Goal: Navigation & Orientation: Find specific page/section

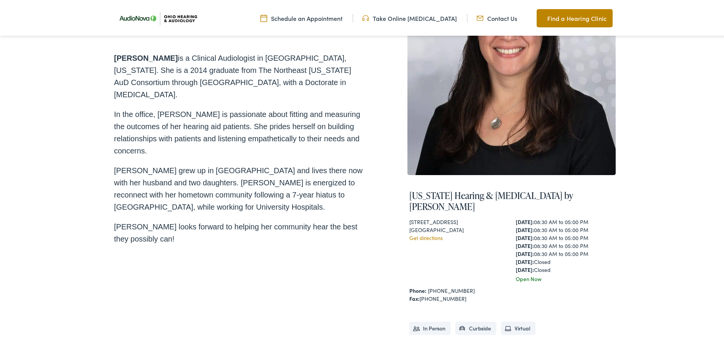
scroll to position [152, 0]
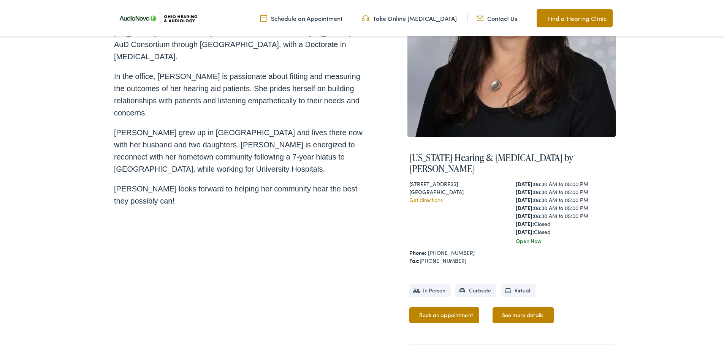
click at [177, 18] on img at bounding box center [157, 17] width 87 height 31
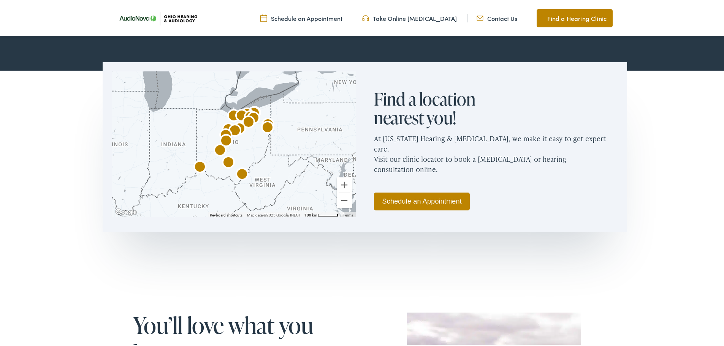
scroll to position [456, 0]
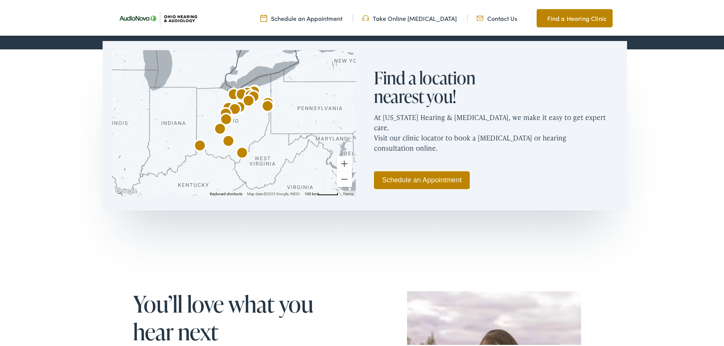
click at [196, 140] on img "AudioNova" at bounding box center [200, 145] width 18 height 18
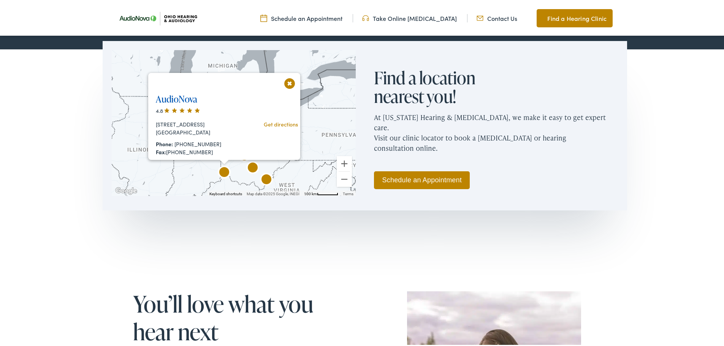
click at [181, 98] on link "AudioNova" at bounding box center [176, 97] width 41 height 13
click at [252, 168] on img "AudioNova" at bounding box center [253, 167] width 18 height 18
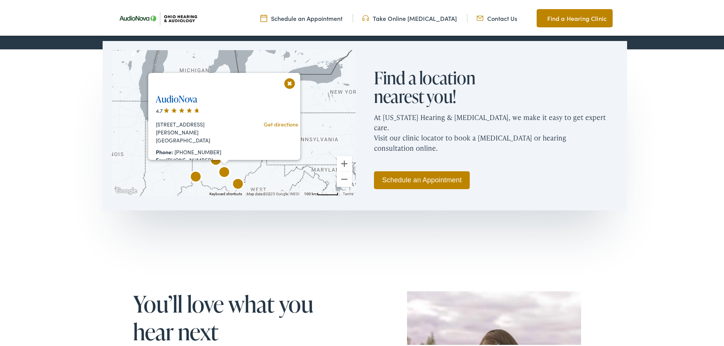
click at [182, 98] on link "AudioNova" at bounding box center [176, 97] width 41 height 13
click at [237, 184] on img "AudioNova" at bounding box center [238, 184] width 18 height 18
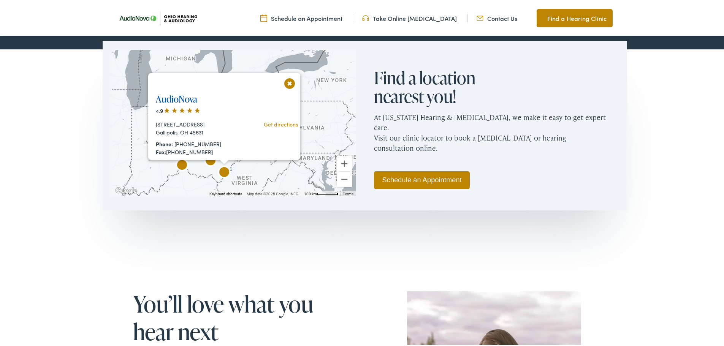
click at [183, 98] on link "AudioNova" at bounding box center [176, 97] width 41 height 13
click at [284, 80] on button "Close" at bounding box center [289, 81] width 13 height 13
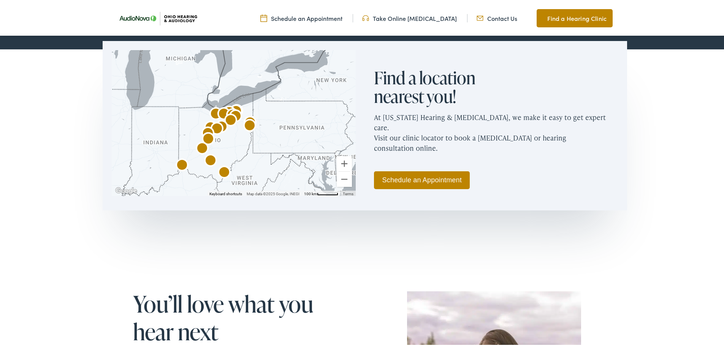
click at [200, 145] on img "AudioNova" at bounding box center [202, 148] width 18 height 18
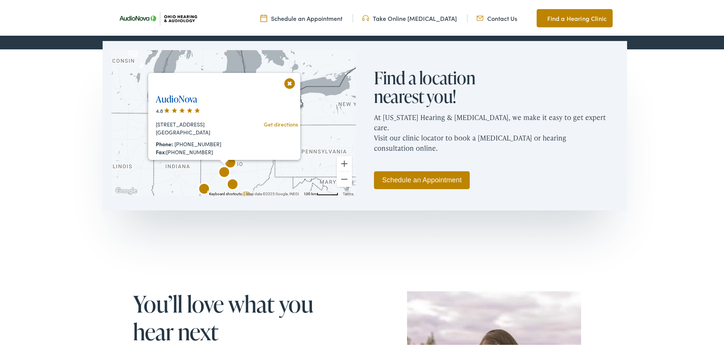
click at [189, 98] on link "AudioNova" at bounding box center [176, 97] width 41 height 13
click at [287, 81] on button "Close" at bounding box center [289, 81] width 13 height 13
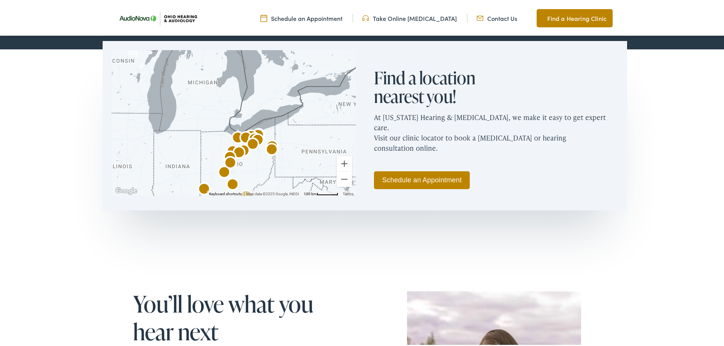
click at [231, 160] on img "AudioNova" at bounding box center [230, 162] width 18 height 18
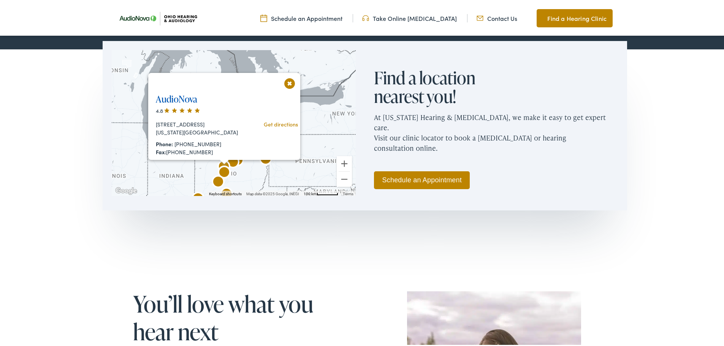
click at [183, 99] on link "AudioNova" at bounding box center [176, 97] width 41 height 13
drag, startPoint x: 285, startPoint y: 83, endPoint x: 269, endPoint y: 92, distance: 17.9
click at [285, 83] on button "Close" at bounding box center [289, 81] width 13 height 13
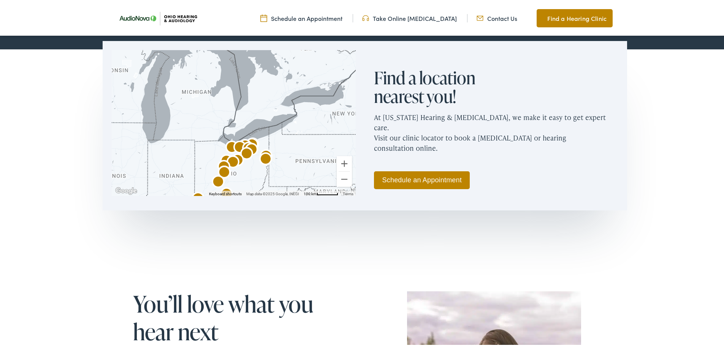
click at [221, 162] on img "AudioNova" at bounding box center [224, 166] width 18 height 18
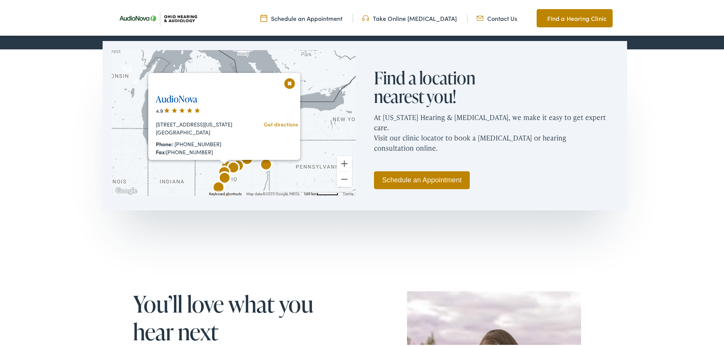
click at [173, 100] on link "AudioNova" at bounding box center [176, 97] width 41 height 13
click at [224, 162] on div at bounding box center [225, 161] width 10 height 5
click at [229, 165] on img "AudioNova" at bounding box center [224, 172] width 18 height 18
click at [233, 167] on img "AudioNova" at bounding box center [233, 167] width 18 height 18
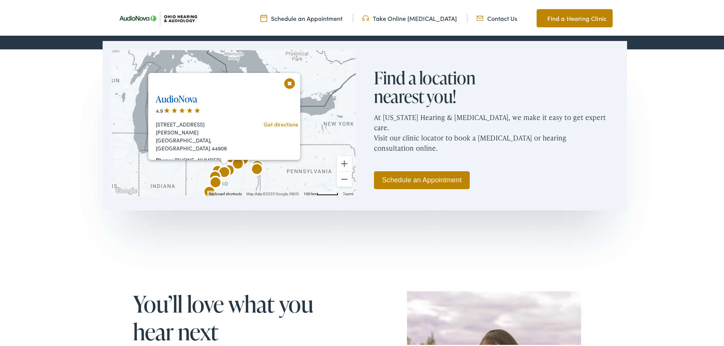
click at [171, 96] on link "AudioNova" at bounding box center [176, 97] width 41 height 13
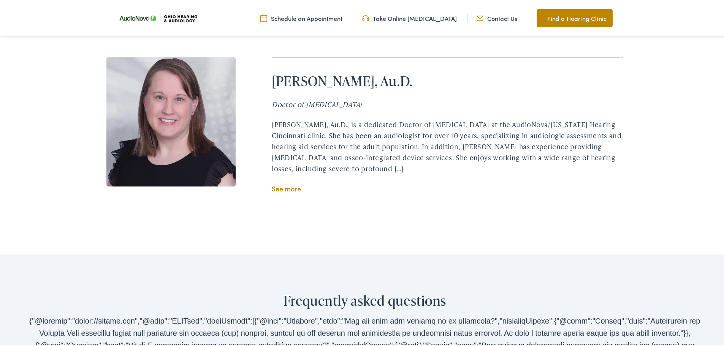
scroll to position [1483, 0]
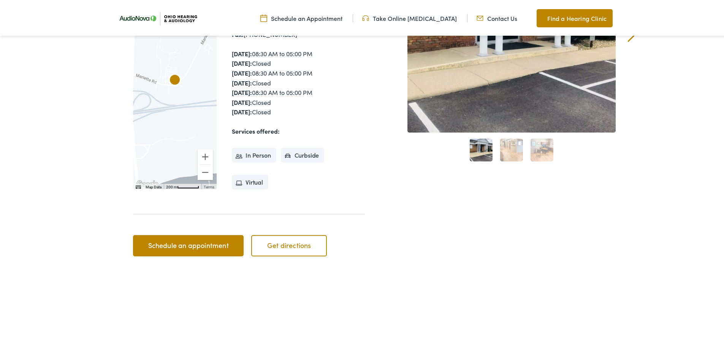
scroll to position [76, 0]
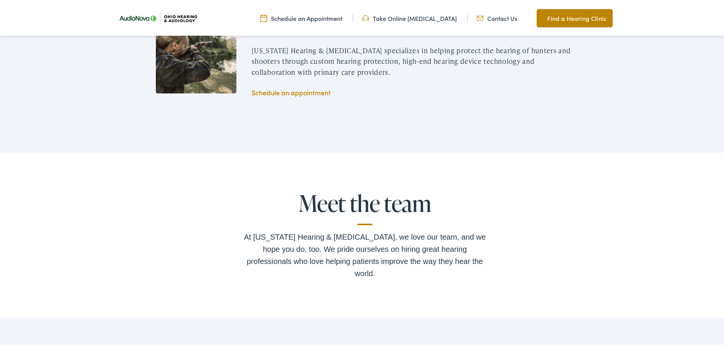
scroll to position [1369, 0]
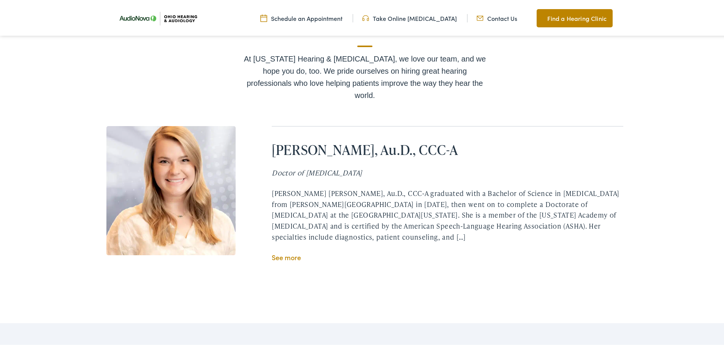
scroll to position [1407, 0]
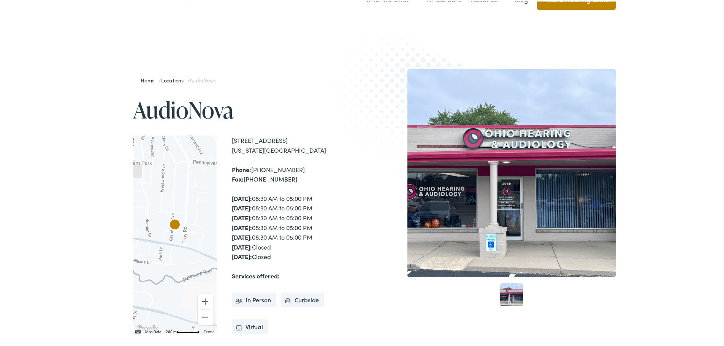
scroll to position [38, 0]
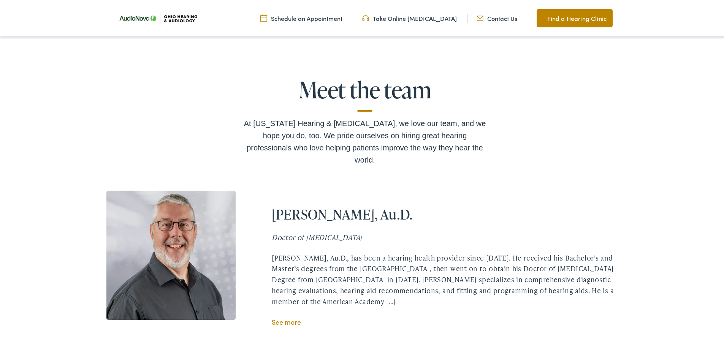
scroll to position [1521, 0]
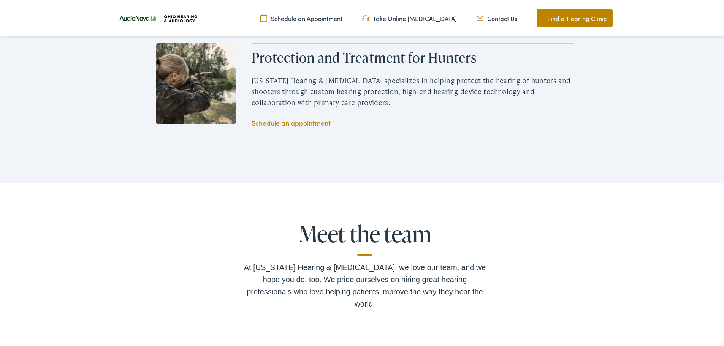
scroll to position [1179, 0]
